Goal: Check status

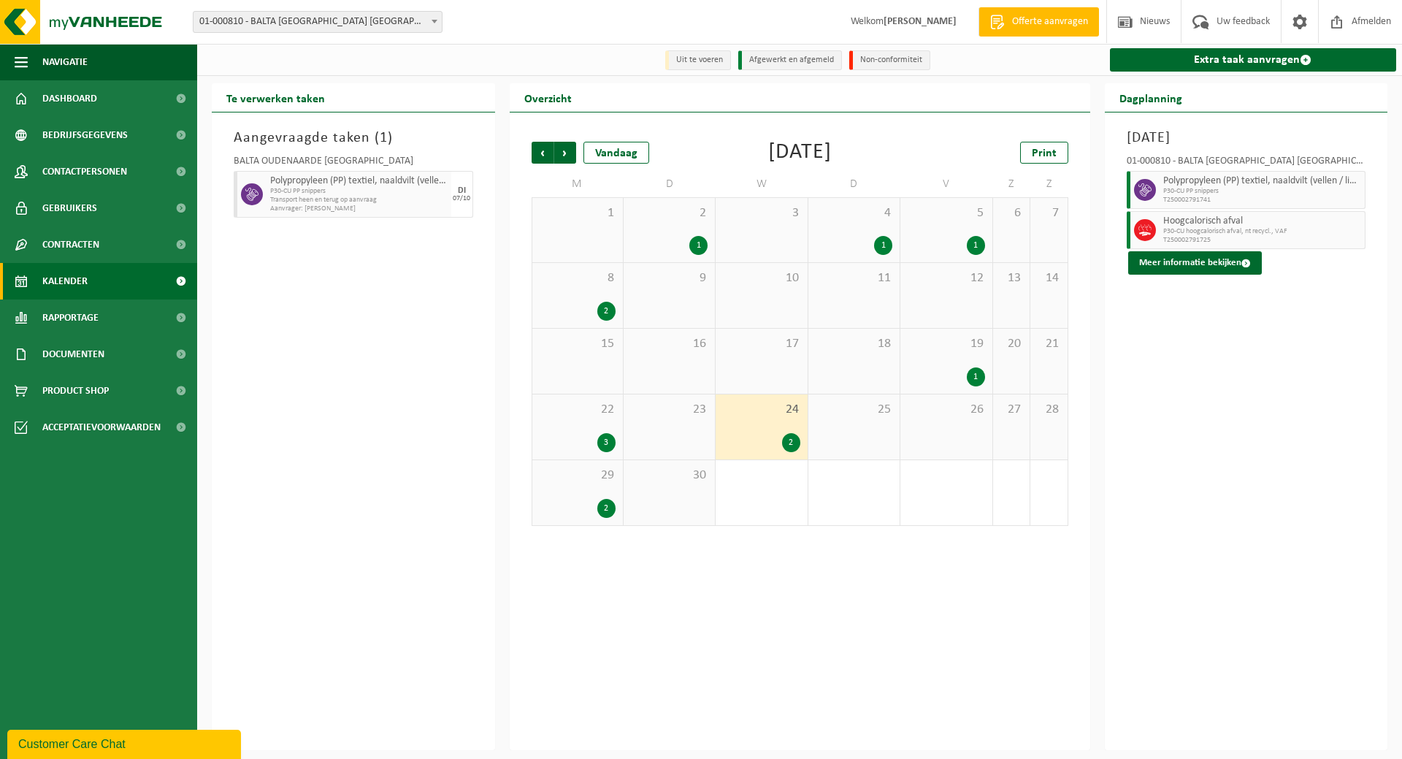
click at [80, 282] on span "Kalender" at bounding box center [64, 281] width 45 height 37
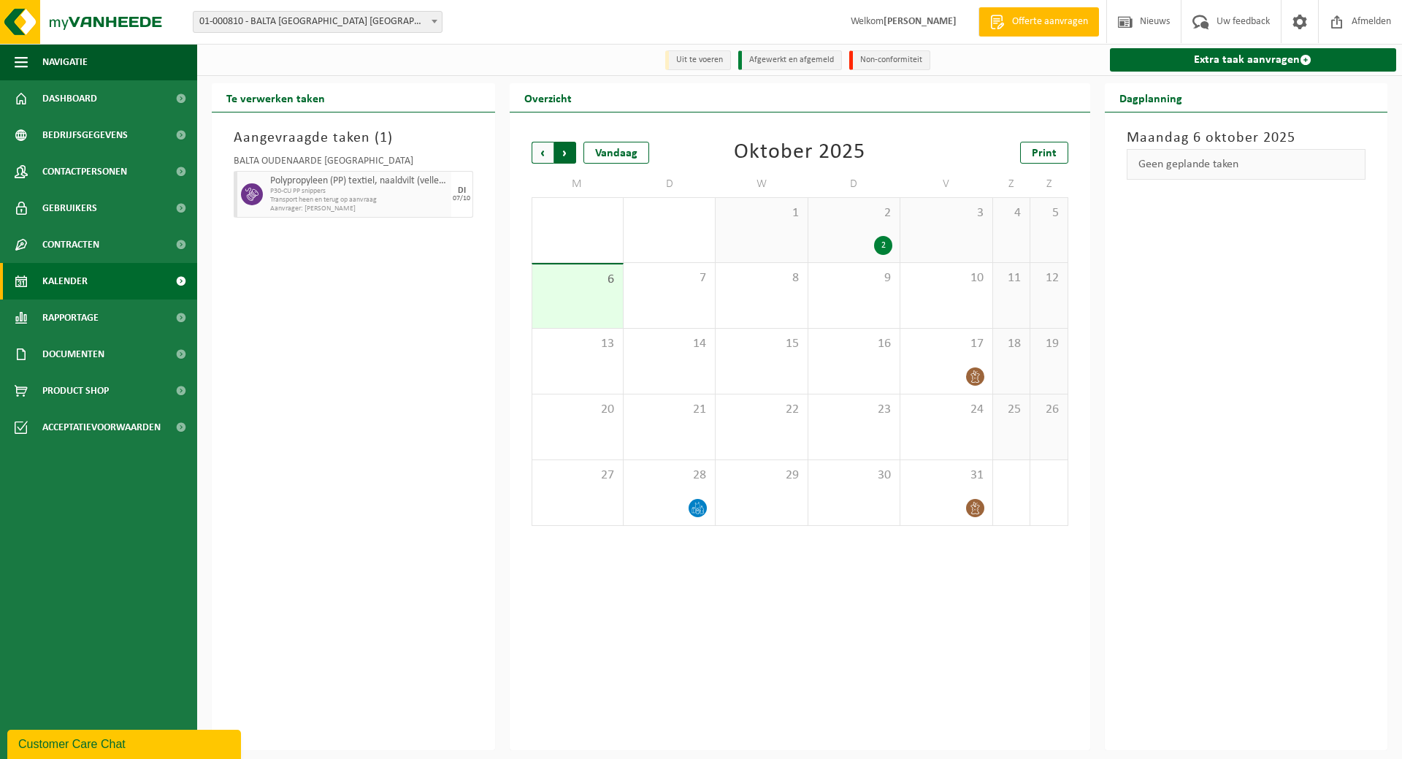
click at [544, 150] on span "Vorige" at bounding box center [543, 153] width 22 height 22
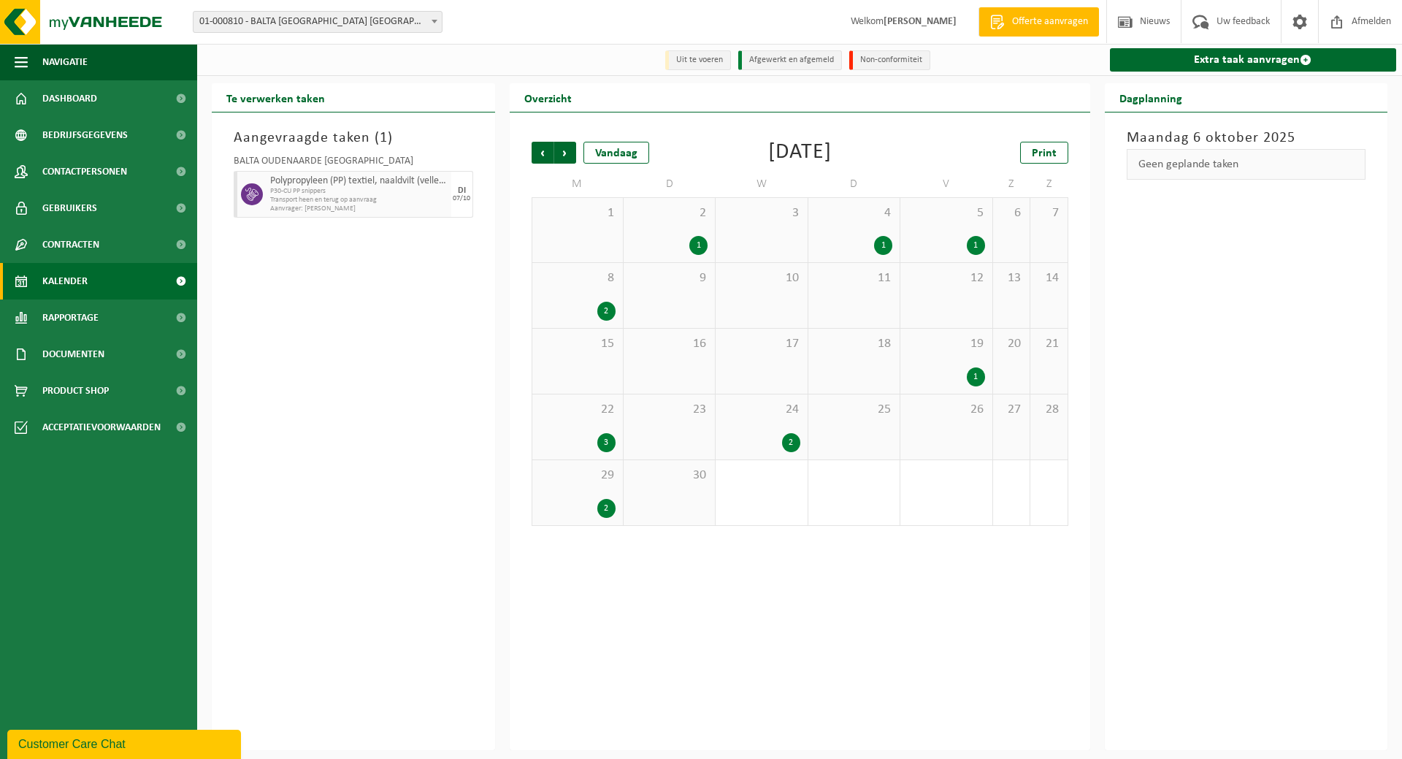
click at [781, 413] on span "24" at bounding box center [761, 410] width 77 height 16
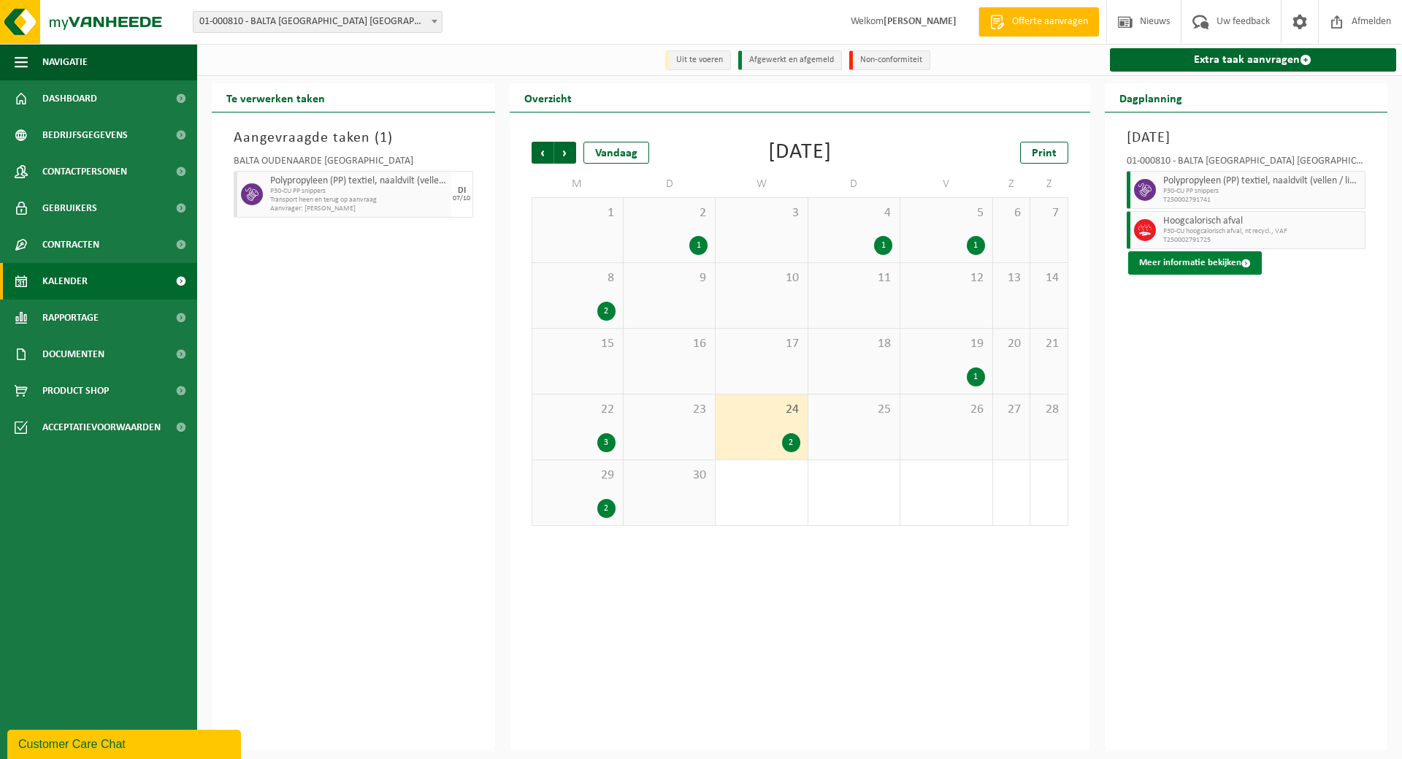
click at [1179, 264] on button "Meer informatie bekijken" at bounding box center [1195, 262] width 134 height 23
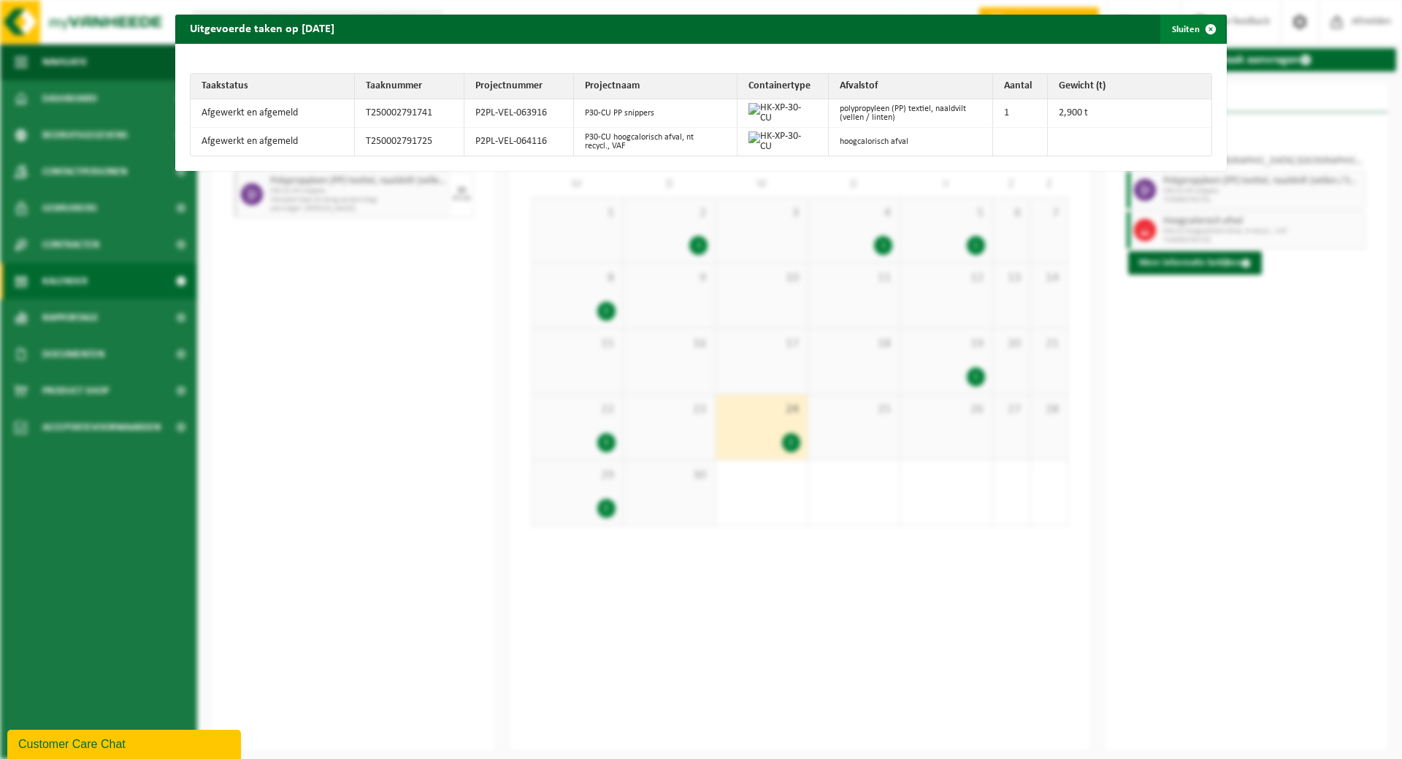
click at [1173, 28] on button "Sluiten" at bounding box center [1192, 29] width 65 height 29
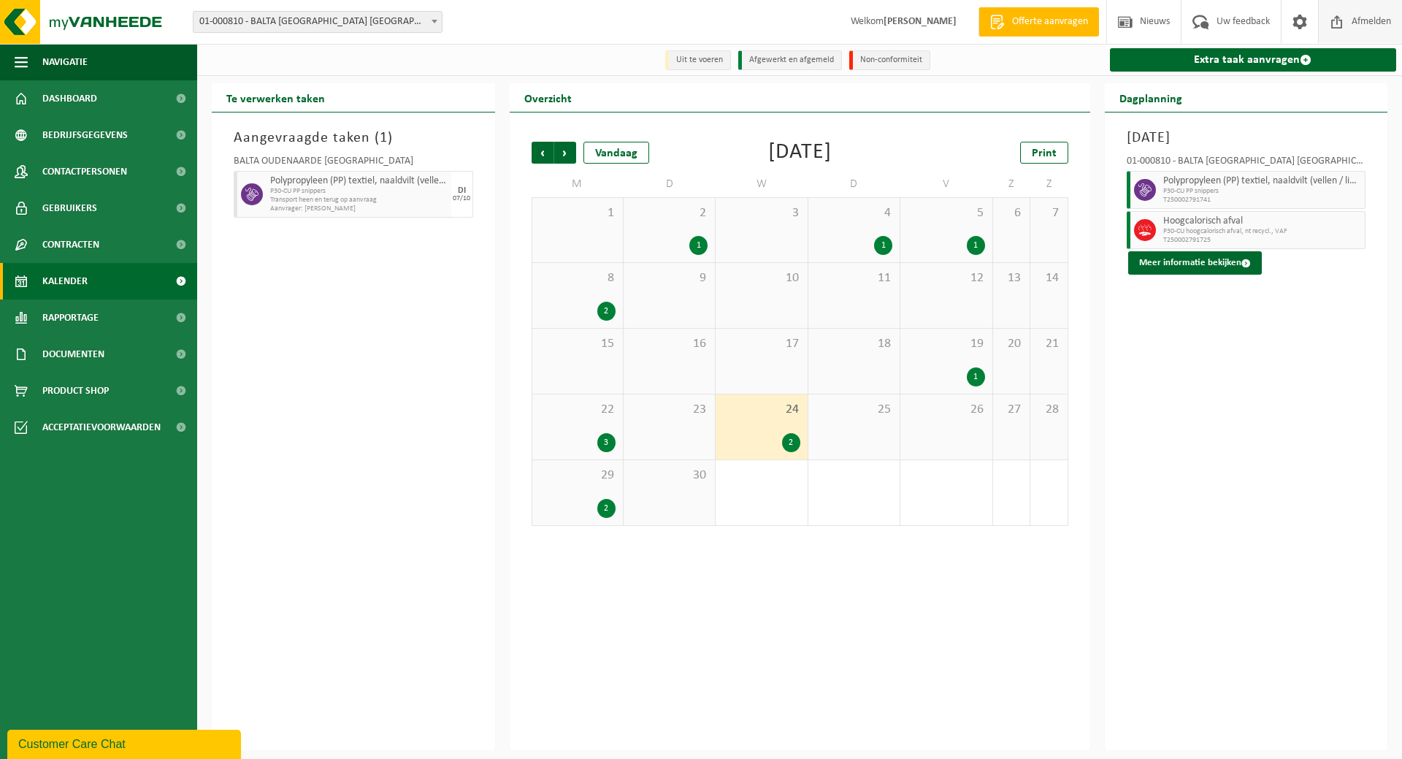
click at [1363, 23] on span "Afmelden" at bounding box center [1371, 21] width 47 height 43
